Goal: Task Accomplishment & Management: Use online tool/utility

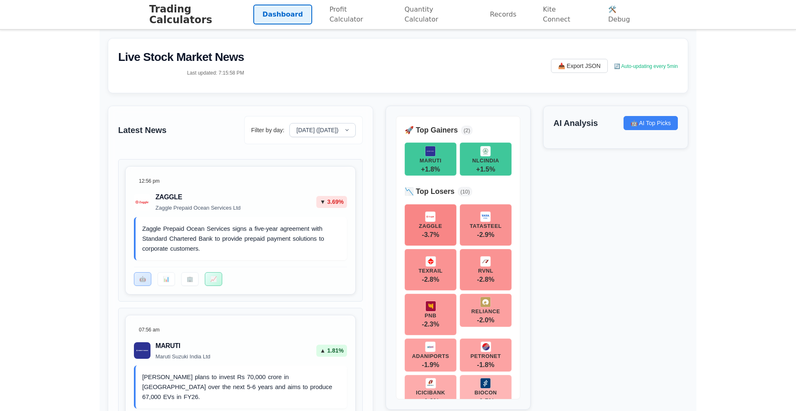
click at [279, 19] on link "Dashboard" at bounding box center [282, 15] width 59 height 20
click at [349, 15] on link "Profit Calculator" at bounding box center [354, 15] width 67 height 30
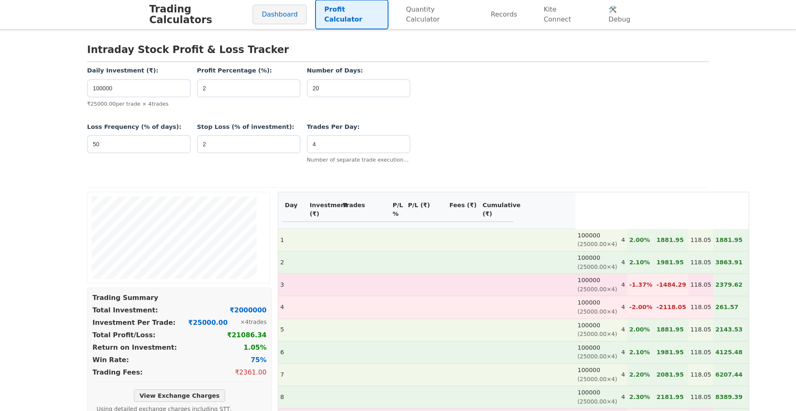
click at [282, 16] on link "Dashboard" at bounding box center [280, 15] width 54 height 20
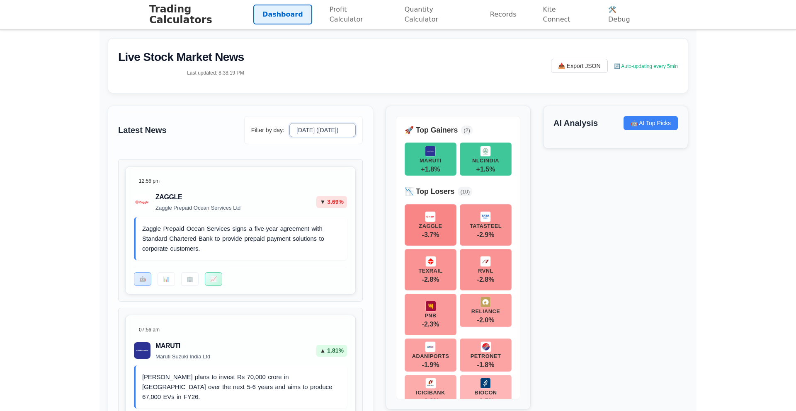
click at [344, 130] on select "[DATE] ([DATE]) [DATE]" at bounding box center [322, 130] width 66 height 14
select select "[DATE]"
click at [289, 123] on select "[DATE] ([DATE]) [DATE]" at bounding box center [322, 130] width 66 height 14
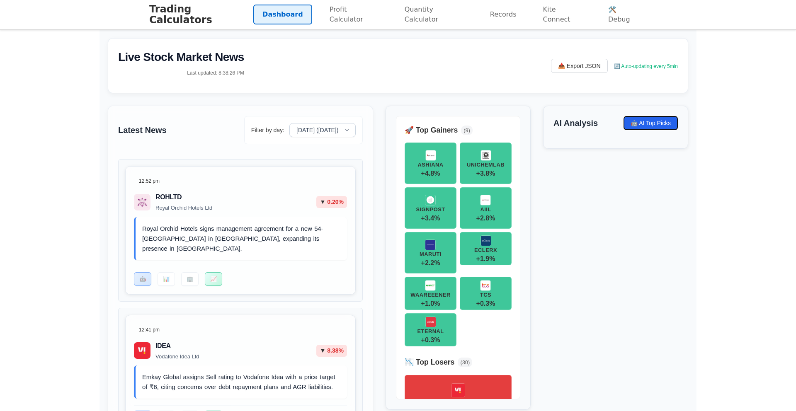
click at [633, 119] on button "🤖 AI Top Picks" at bounding box center [651, 123] width 54 height 14
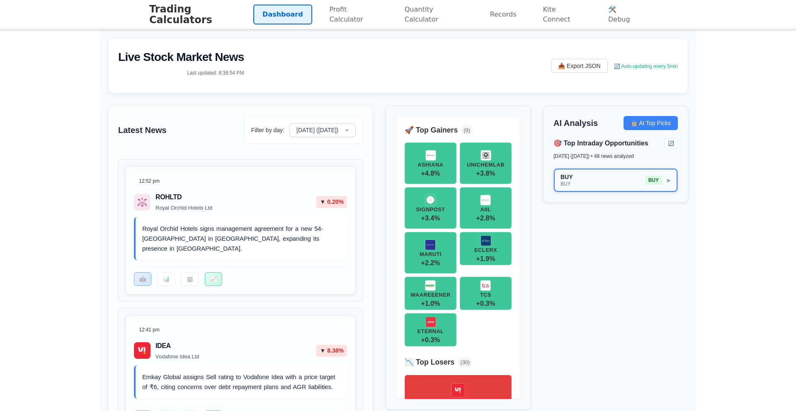
click at [671, 182] on button "BUY BUY BUY ▶" at bounding box center [616, 180] width 124 height 23
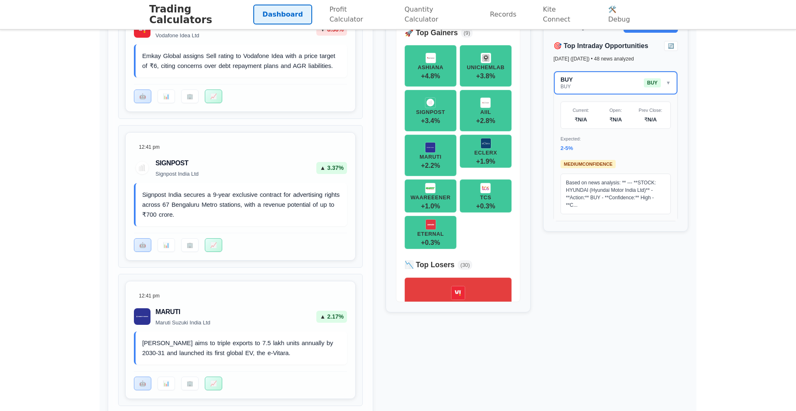
scroll to position [329, 0]
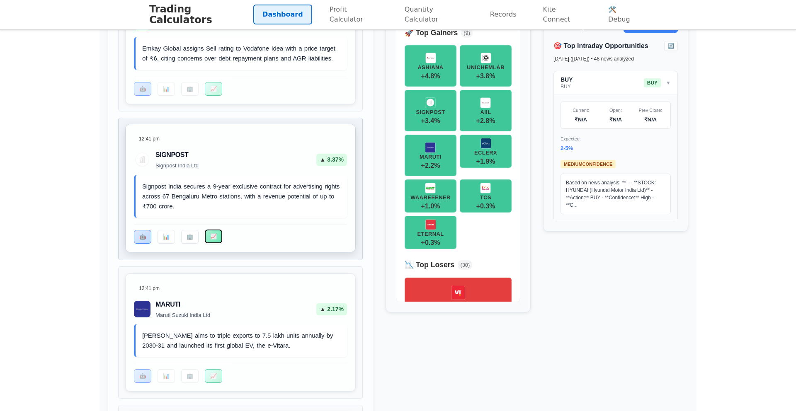
click at [213, 243] on button "📈" at bounding box center [213, 237] width 17 height 14
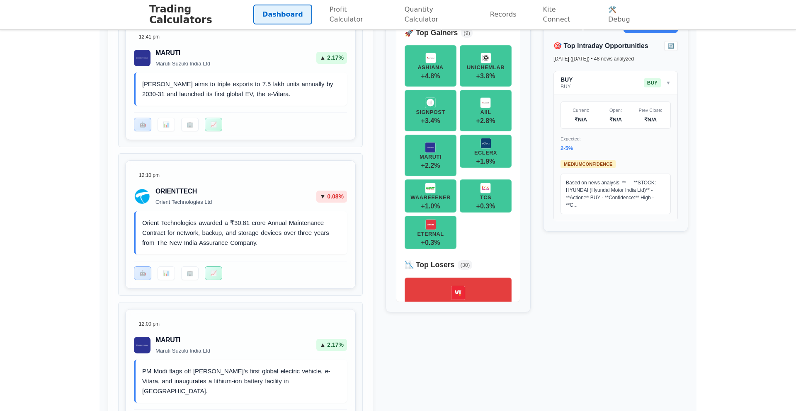
scroll to position [1321, 0]
click at [212, 131] on button "📈" at bounding box center [213, 124] width 17 height 14
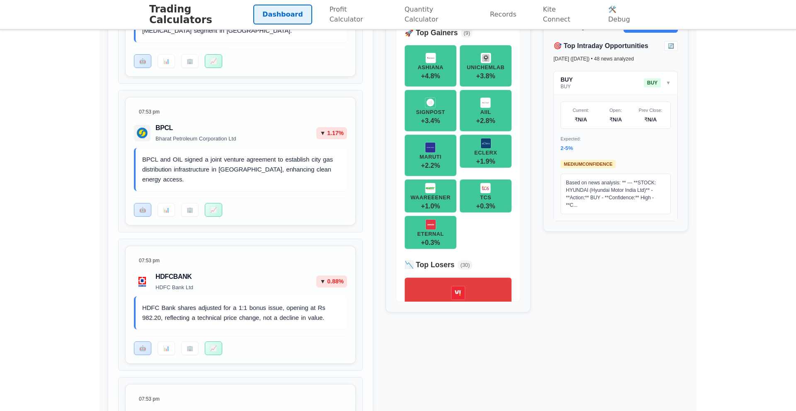
scroll to position [5242, 0]
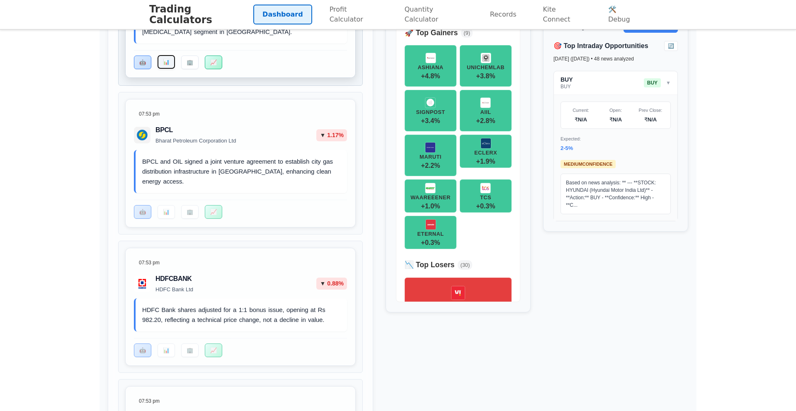
click at [166, 69] on button "📊" at bounding box center [166, 62] width 17 height 14
click at [167, 69] on button "📊" at bounding box center [166, 62] width 17 height 14
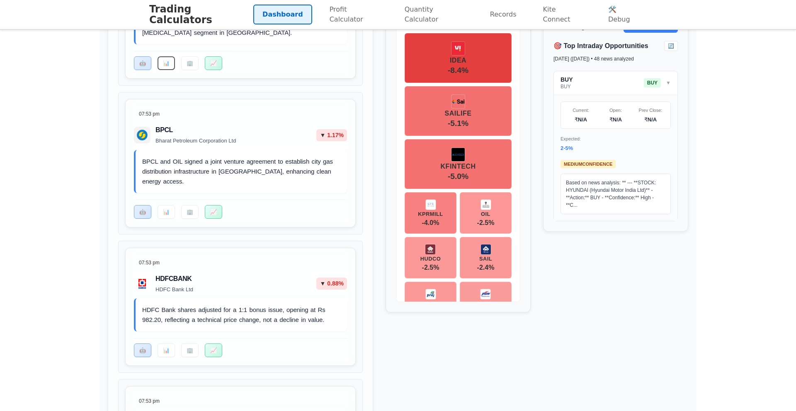
scroll to position [0, 0]
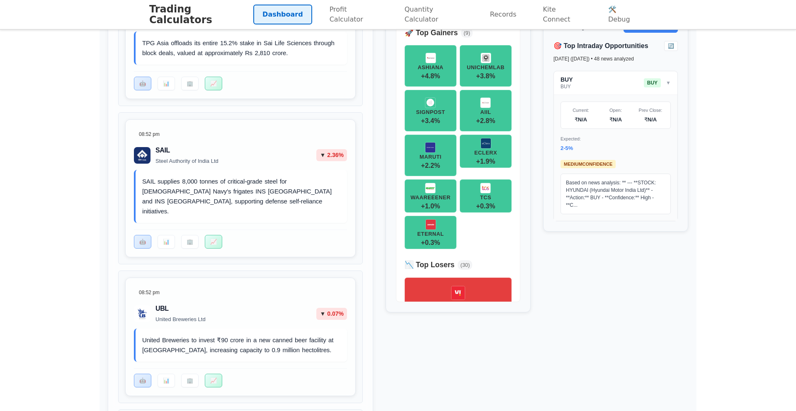
click at [543, 141] on div "Latest News Filter by day: [DATE] ([DATE]) [DATE] 12:52 pm ROHLTD Royal Orchid …" at bounding box center [398, 245] width 581 height 8682
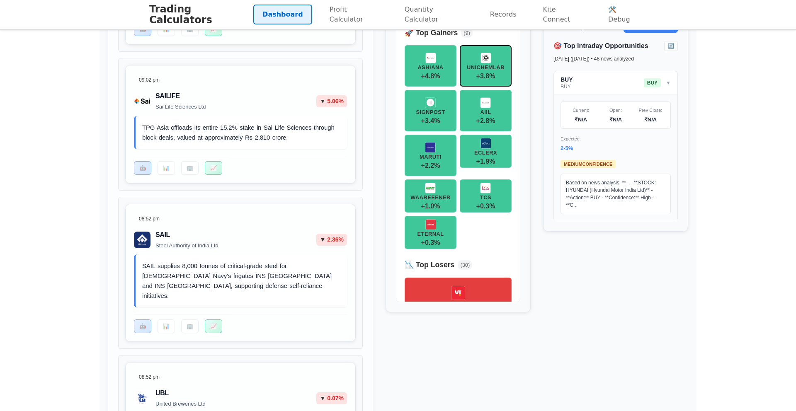
click at [496, 66] on div "UNICHEMLAB" at bounding box center [486, 67] width 38 height 5
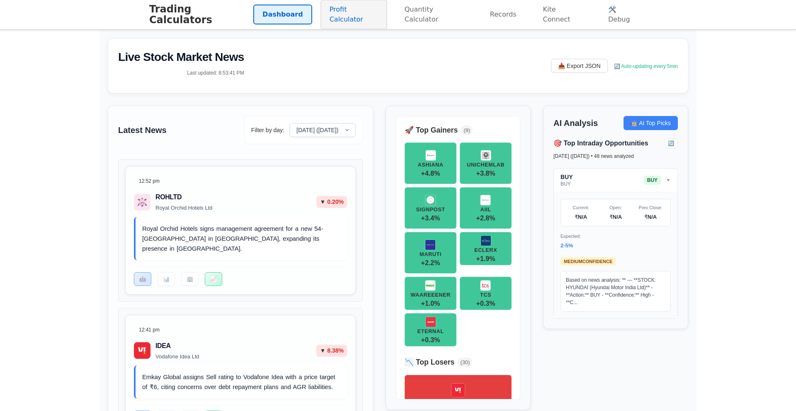
click at [360, 19] on link "Profit Calculator" at bounding box center [354, 15] width 67 height 30
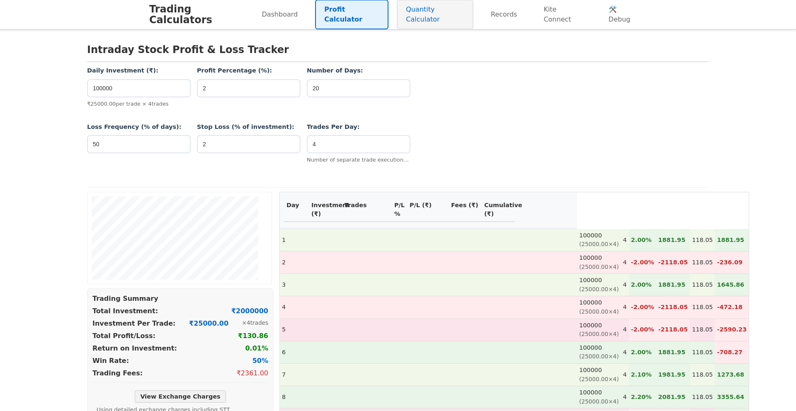
click at [430, 15] on link "Quantity Calculator" at bounding box center [435, 15] width 76 height 30
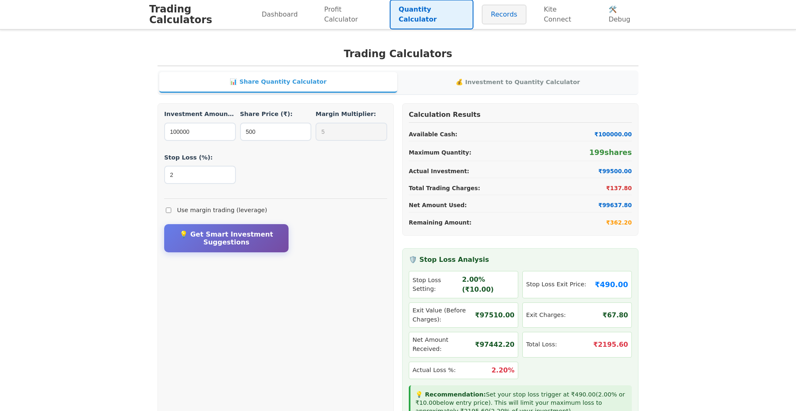
click at [520, 12] on link "Records" at bounding box center [504, 15] width 45 height 20
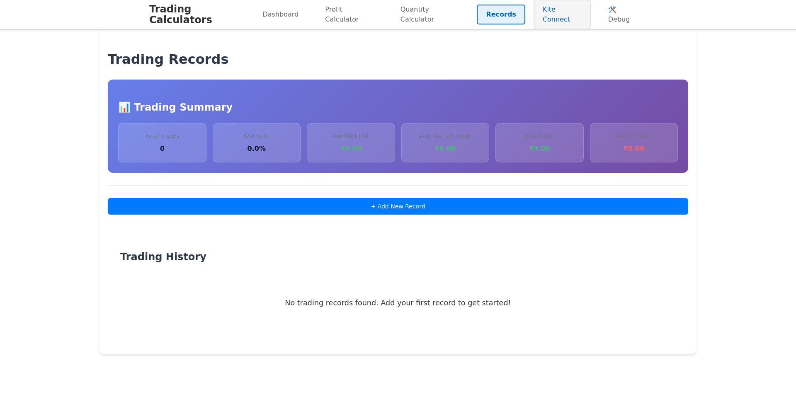
click at [542, 13] on link "Kite Connect" at bounding box center [562, 15] width 57 height 30
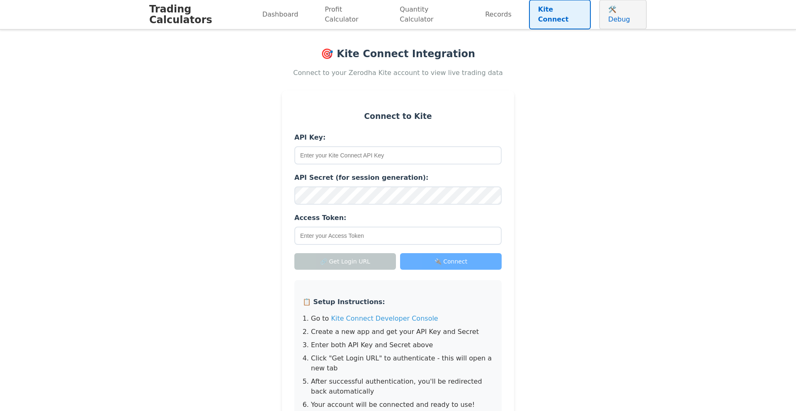
click at [613, 18] on link "🛠️ Debug" at bounding box center [623, 15] width 48 height 30
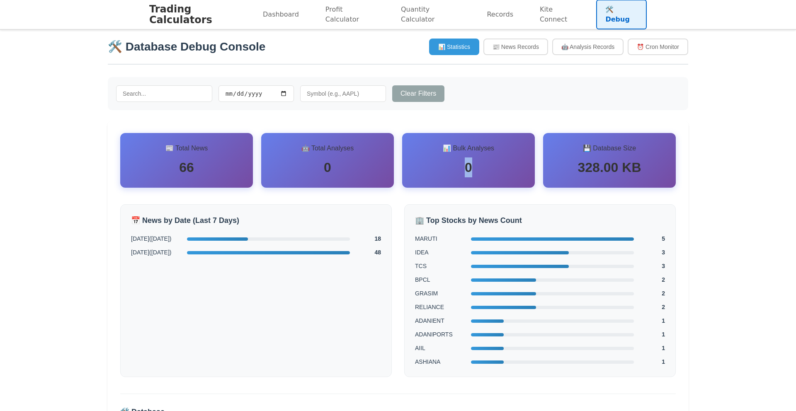
drag, startPoint x: 467, startPoint y: 173, endPoint x: 483, endPoint y: 173, distance: 15.4
click at [483, 173] on div "0" at bounding box center [469, 168] width 112 height 20
drag, startPoint x: 479, startPoint y: 170, endPoint x: 406, endPoint y: 166, distance: 73.5
click at [416, 167] on div "0" at bounding box center [469, 168] width 112 height 20
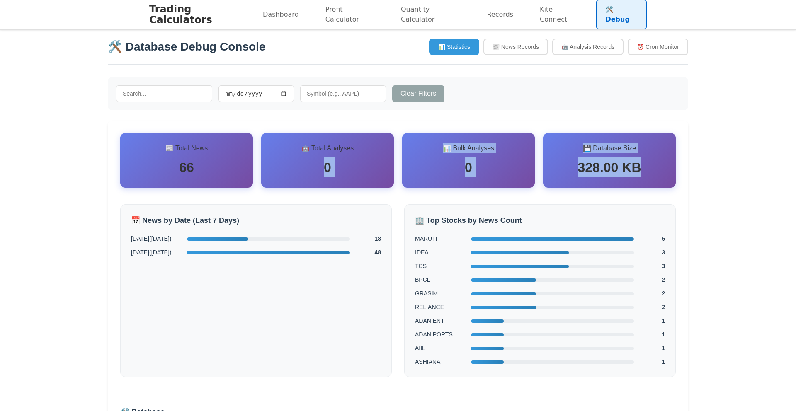
drag, startPoint x: 287, startPoint y: 168, endPoint x: 637, endPoint y: 182, distance: 351.1
click at [628, 179] on div "📰 Total News 66 🤖 Total Analyses 0 📊 Bulk Analyses 0 💾 Database Size 328.00 KB" at bounding box center [398, 160] width 556 height 55
drag, startPoint x: 638, startPoint y: 182, endPoint x: 572, endPoint y: 189, distance: 66.0
click at [638, 182] on div "💾 Database Size 328.00 KB" at bounding box center [609, 160] width 133 height 55
click at [626, 147] on h3 "💾 Database Size" at bounding box center [610, 148] width 112 height 10
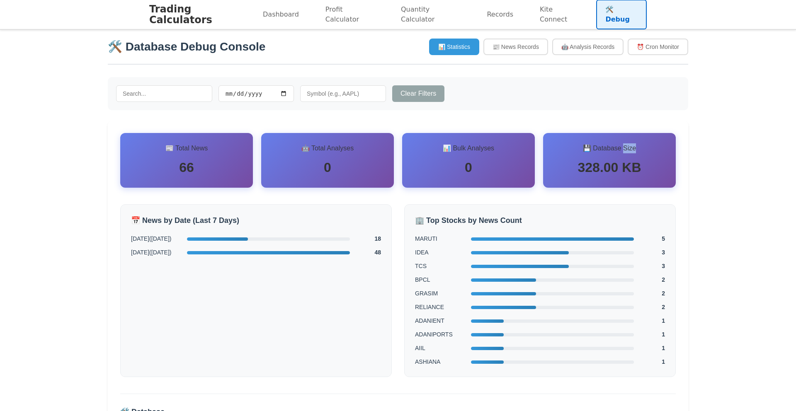
click at [626, 147] on h3 "💾 Database Size" at bounding box center [610, 148] width 112 height 10
click at [647, 148] on h3 "💾 Database Size" at bounding box center [610, 148] width 112 height 10
drag, startPoint x: 645, startPoint y: 148, endPoint x: 596, endPoint y: 148, distance: 48.9
click at [596, 148] on h3 "💾 Database Size" at bounding box center [610, 148] width 112 height 10
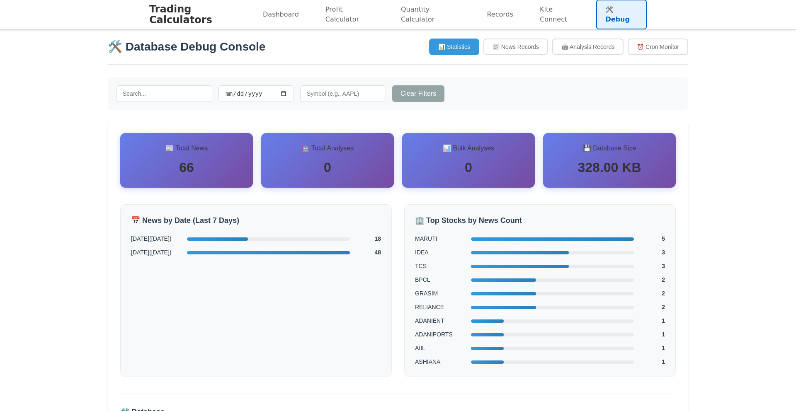
click at [587, 161] on div "328.00 KB" at bounding box center [610, 168] width 112 height 20
click at [625, 47] on div "📊 Statistics 📰 News Records 🤖 Analysis Records ⏰ Cron Monitor" at bounding box center [558, 47] width 259 height 17
click at [574, 45] on button "🤖 Analysis Records" at bounding box center [587, 47] width 71 height 17
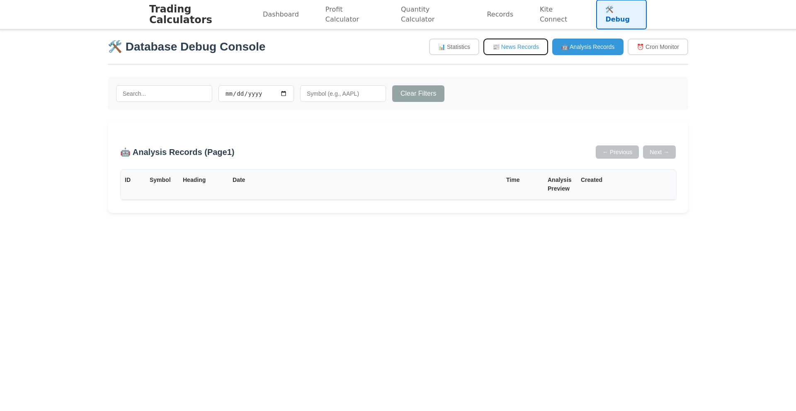
click at [512, 46] on button "📰 News Records" at bounding box center [516, 47] width 65 height 17
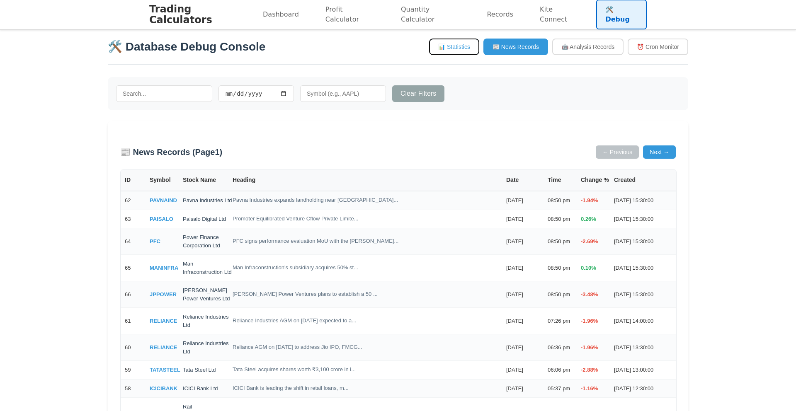
click at [456, 48] on button "📊 Statistics" at bounding box center [454, 47] width 50 height 17
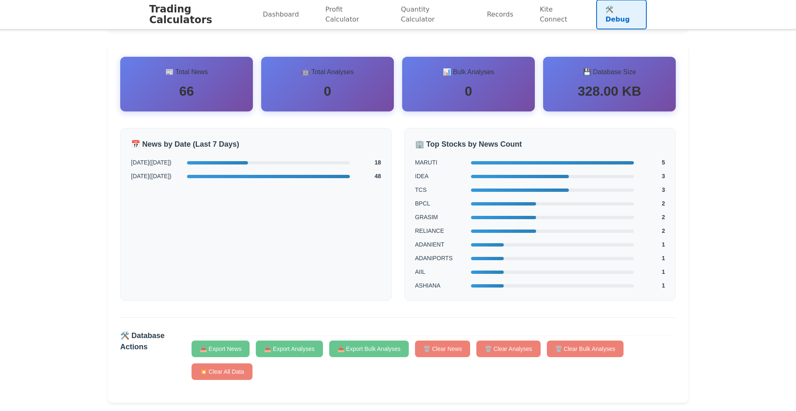
scroll to position [79, 0]
click at [379, 164] on span "18" at bounding box center [368, 162] width 25 height 9
click at [392, 164] on div "📅 News by Date (Last 7 Days) [DATE] ( [DATE] ) 18 [DATE] ( [DATE] ) 48 🏢 Top St…" at bounding box center [398, 214] width 556 height 173
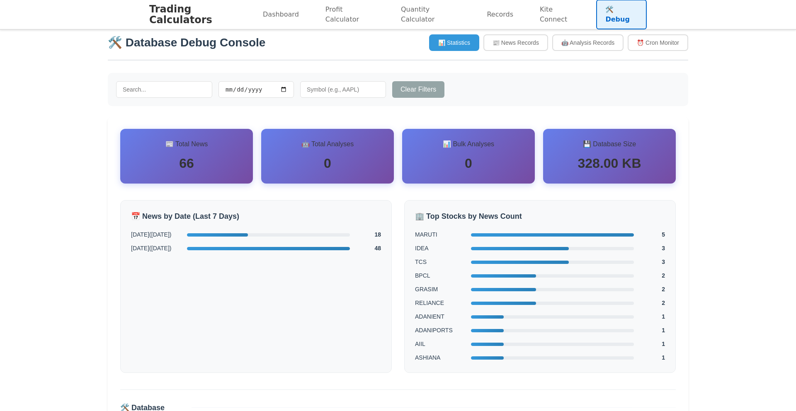
scroll to position [5, 0]
click at [259, 92] on input "date" at bounding box center [256, 89] width 75 height 17
click at [455, 100] on div "Clear Filters" at bounding box center [398, 89] width 581 height 33
click at [506, 35] on button "📰 News Records" at bounding box center [516, 42] width 65 height 17
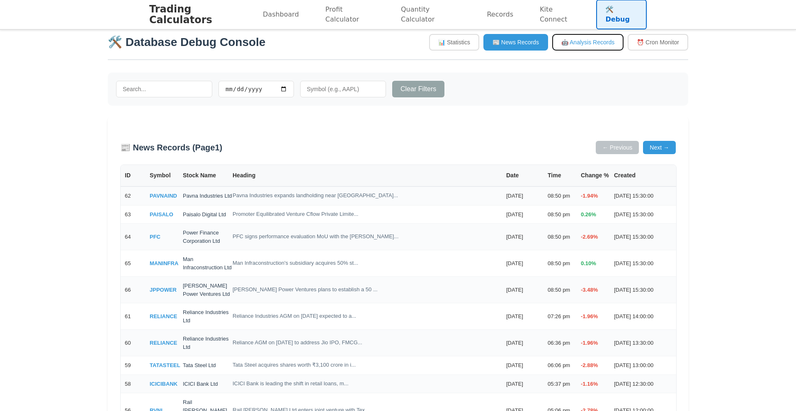
click at [562, 39] on button "🤖 Analysis Records" at bounding box center [587, 42] width 71 height 17
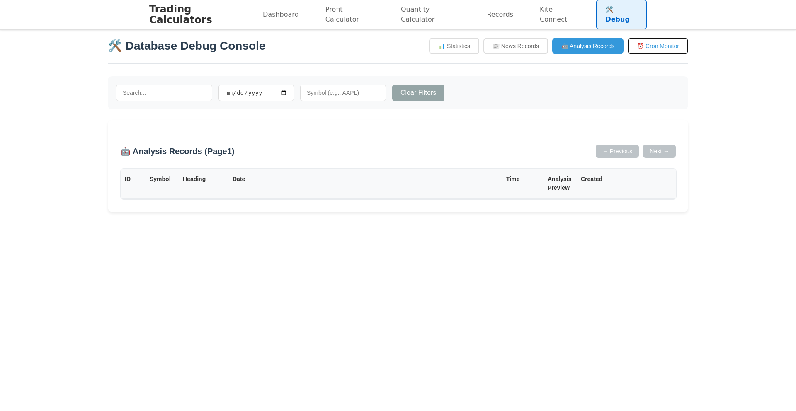
click at [680, 41] on button "⏰ Cron Monitor" at bounding box center [658, 46] width 61 height 17
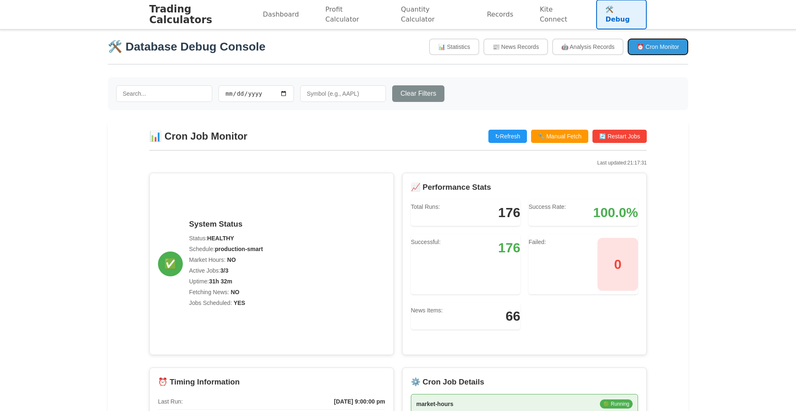
scroll to position [0, 0]
click at [450, 50] on button "📊 Statistics" at bounding box center [454, 47] width 50 height 17
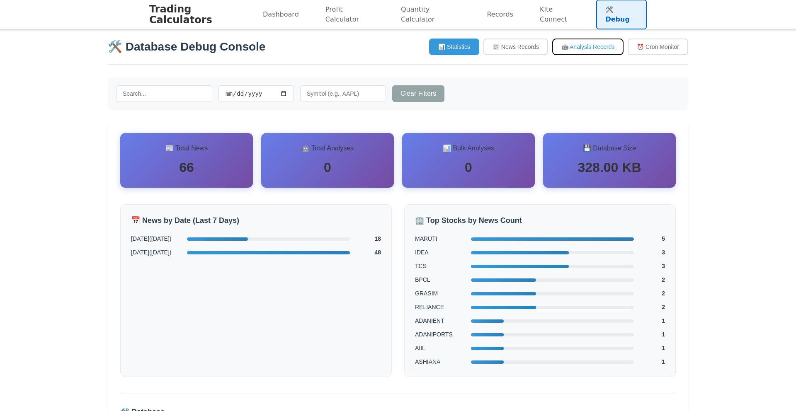
click at [569, 53] on button "🤖 Analysis Records" at bounding box center [587, 47] width 71 height 17
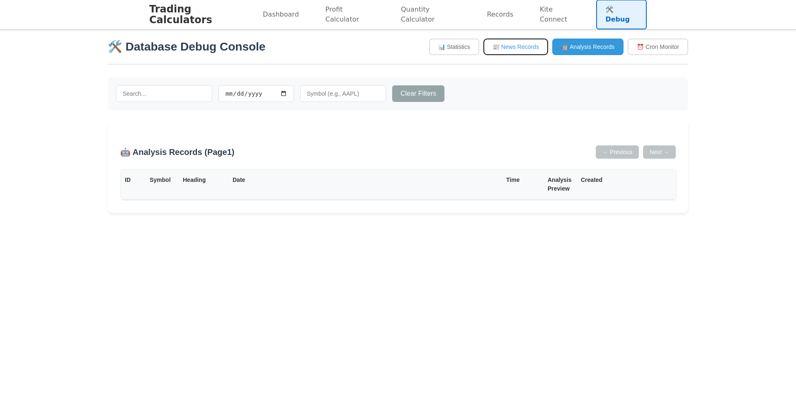
click at [533, 51] on button "📰 News Records" at bounding box center [516, 47] width 65 height 17
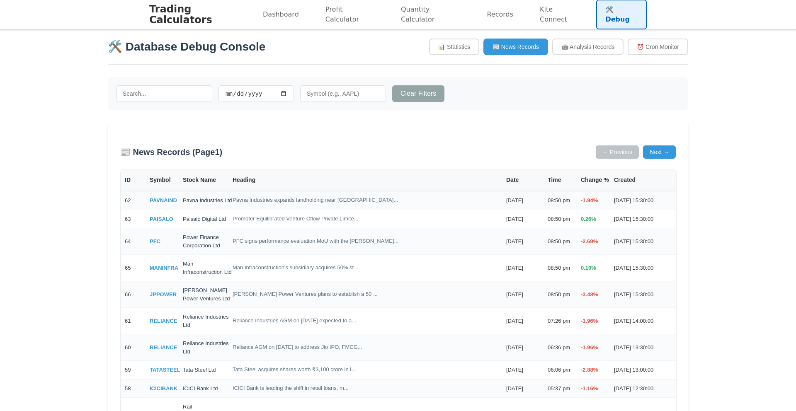
click at [421, 51] on div "🛠️ Database Debug Console 📊 Statistics 📰 News Records 🤖 Analysis Records ⏰ Cron…" at bounding box center [398, 51] width 581 height 27
click at [434, 49] on button "📊 Statistics" at bounding box center [454, 47] width 50 height 17
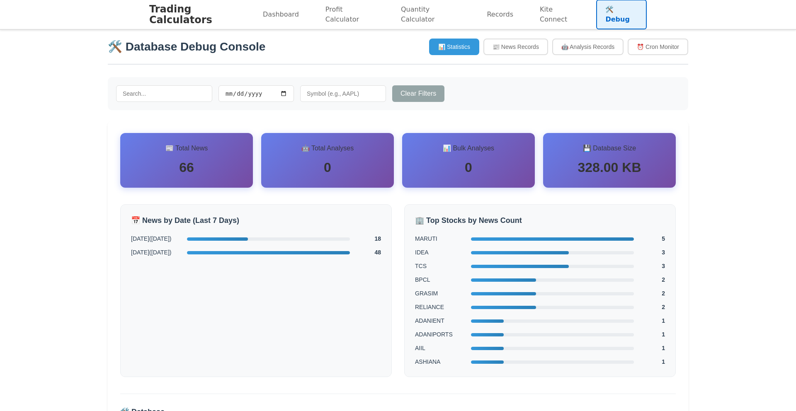
scroll to position [0, 0]
click at [581, 99] on div "Clear Filters" at bounding box center [398, 93] width 581 height 33
click at [525, 50] on button "📰 News Records" at bounding box center [516, 47] width 65 height 17
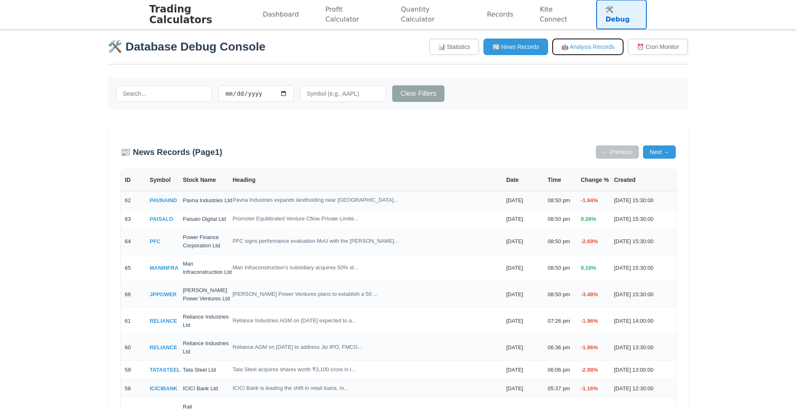
click at [568, 44] on button "🤖 Analysis Records" at bounding box center [587, 47] width 71 height 17
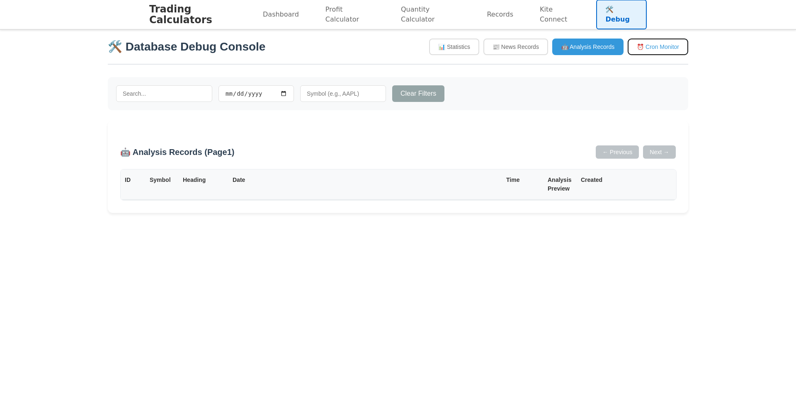
click at [647, 51] on button "⏰ Cron Monitor" at bounding box center [658, 47] width 61 height 17
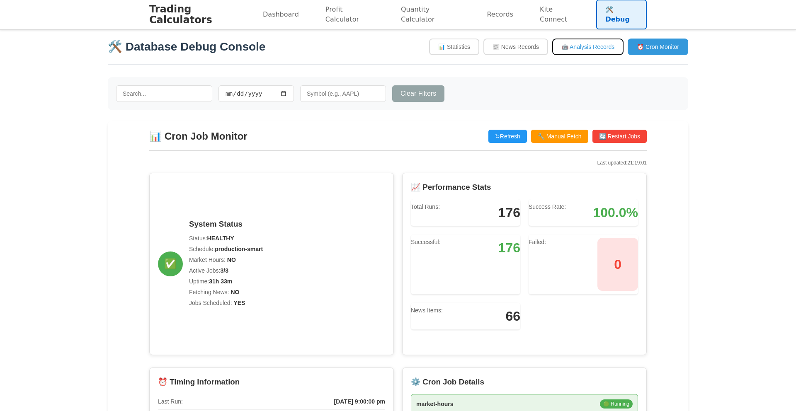
drag, startPoint x: 614, startPoint y: 50, endPoint x: 559, endPoint y: 49, distance: 55.6
click at [613, 50] on button "🤖 Analysis Records" at bounding box center [587, 47] width 71 height 17
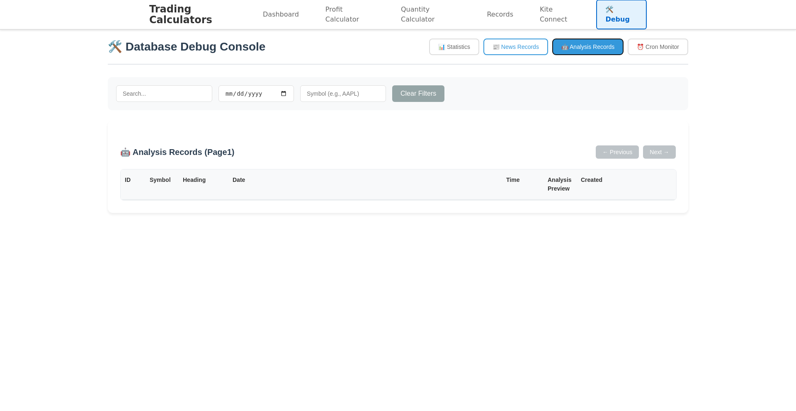
drag, startPoint x: 555, startPoint y: 49, endPoint x: 504, endPoint y: 47, distance: 51.1
click at [554, 49] on button "🤖 Analysis Records" at bounding box center [587, 47] width 71 height 17
